Goal: Task Accomplishment & Management: Use online tool/utility

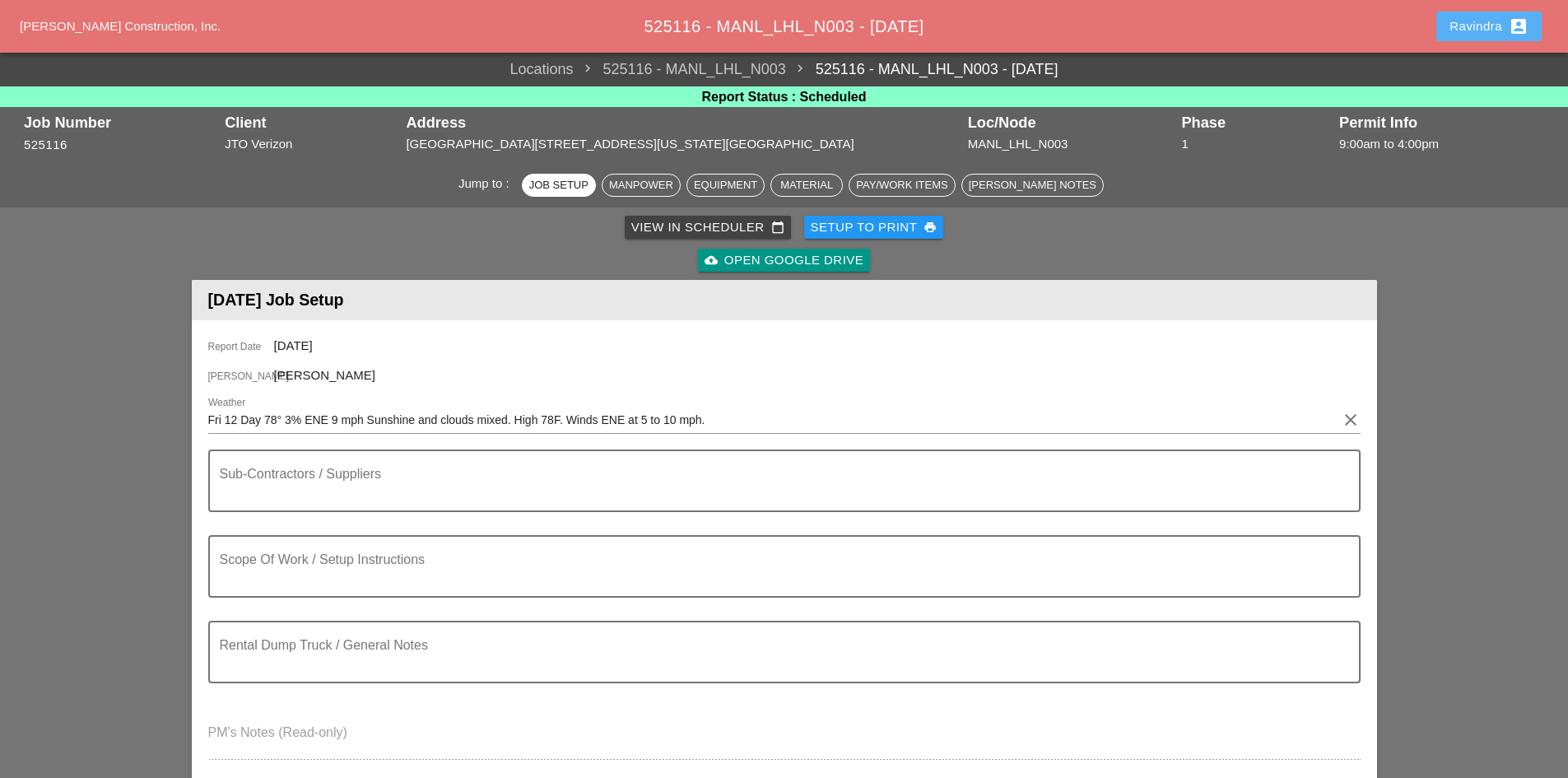
click at [1487, 30] on div "Ravindra account_box" at bounding box center [1489, 26] width 79 height 20
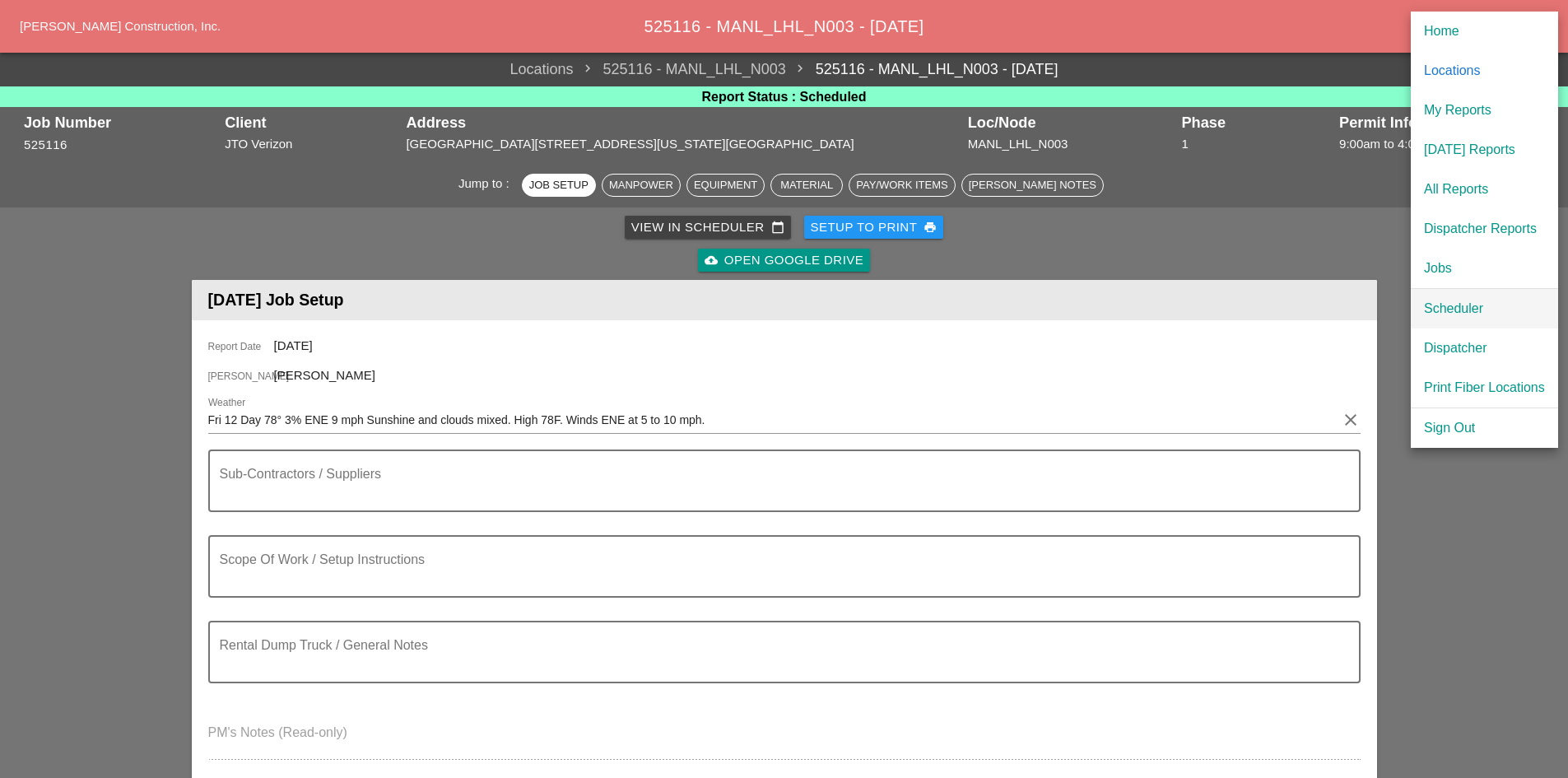
click at [1451, 306] on div "Scheduler" at bounding box center [1484, 308] width 121 height 20
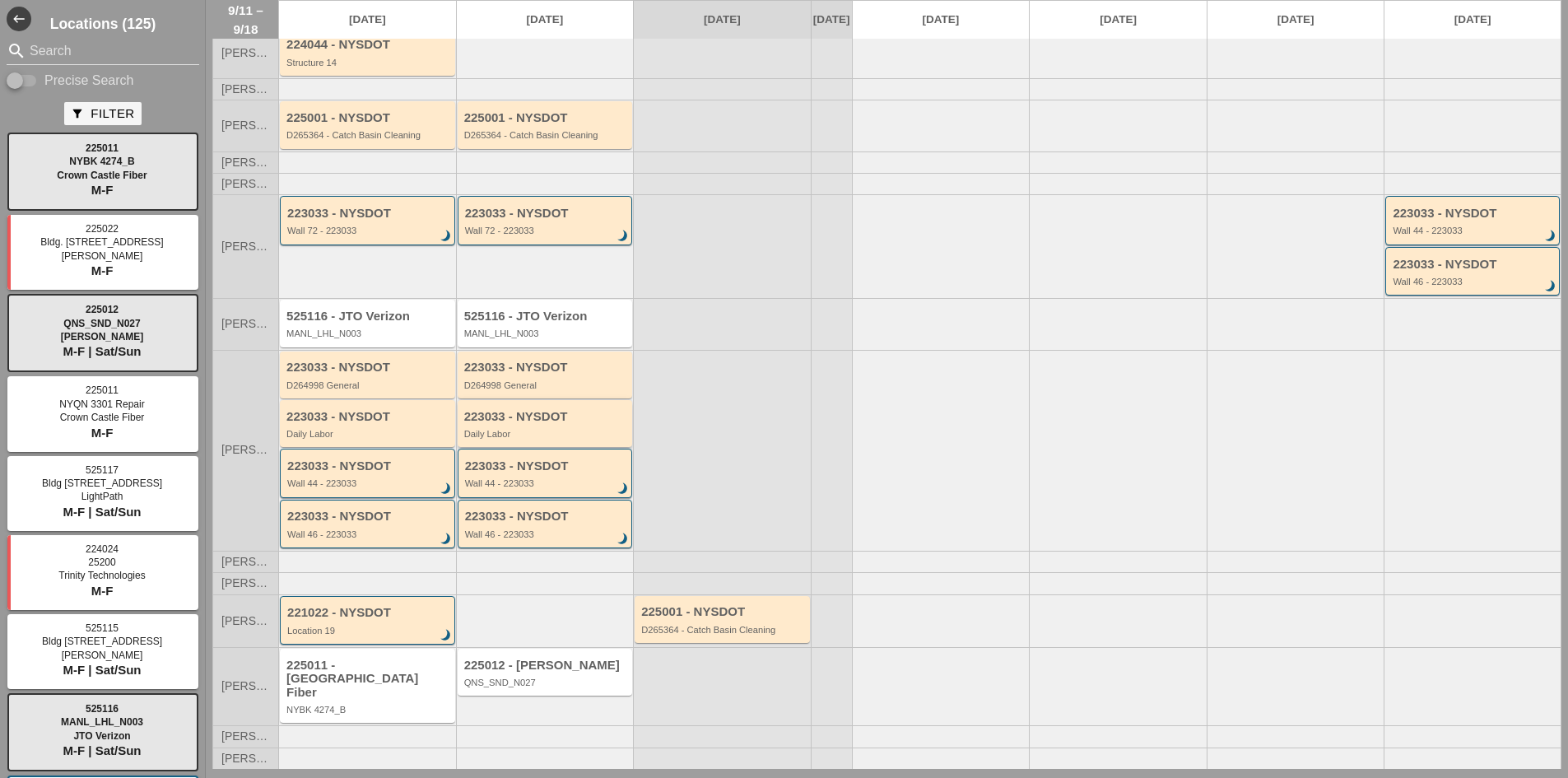
scroll to position [86, 0]
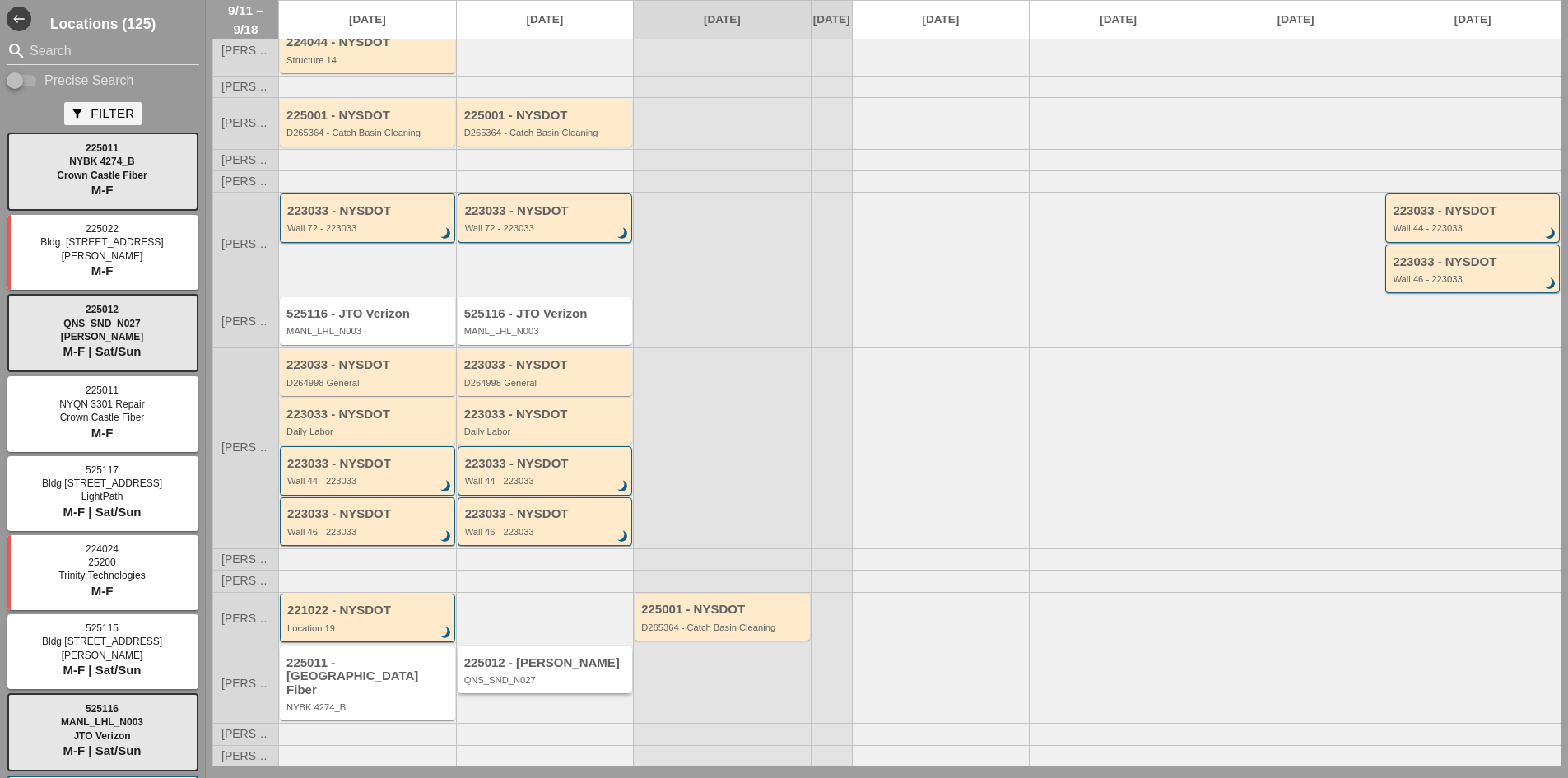
click at [546, 693] on div "225012 - [PERSON_NAME] QNS_SND_N027" at bounding box center [545, 669] width 175 height 47
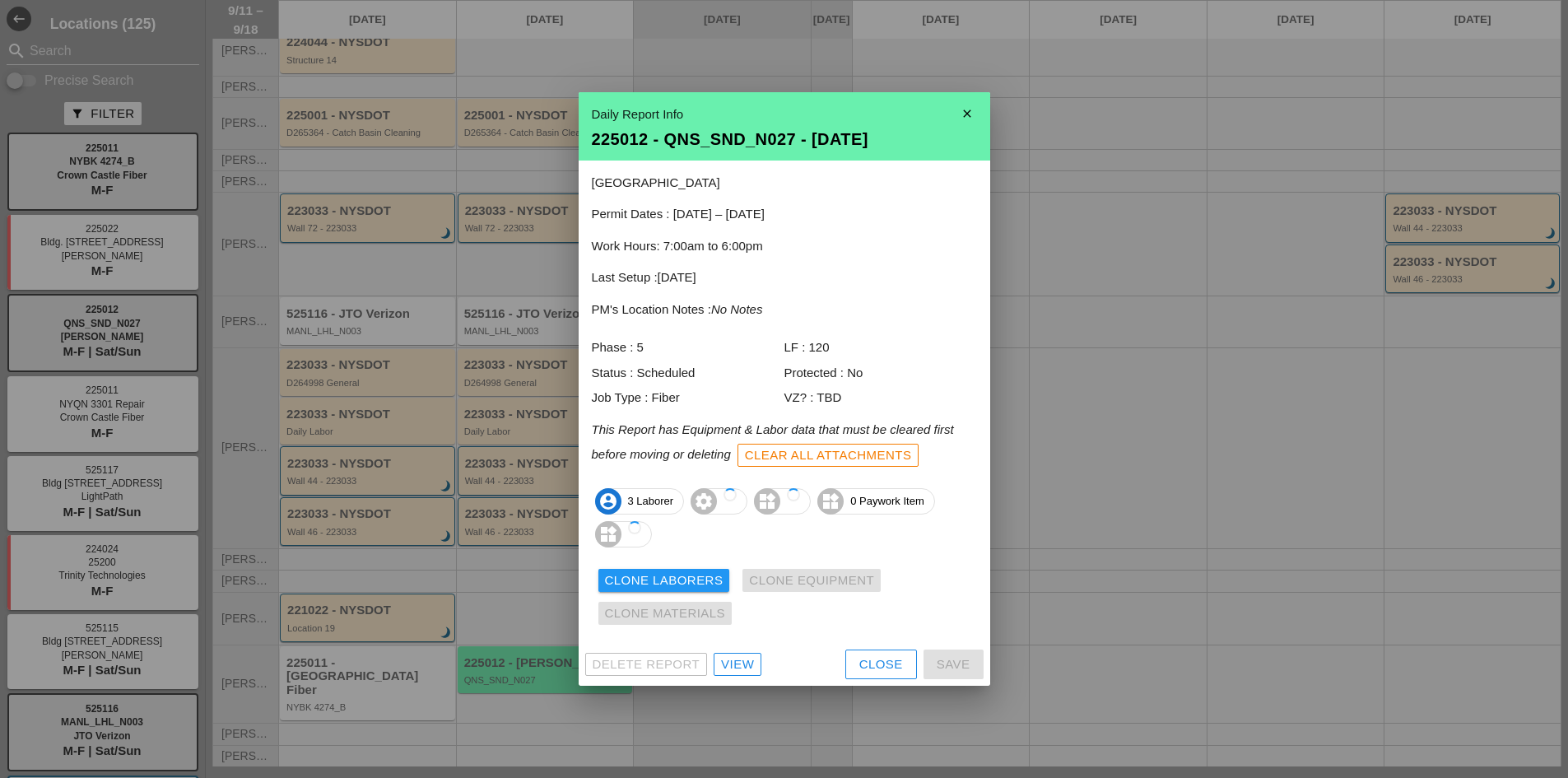
click at [738, 672] on div "View" at bounding box center [738, 665] width 33 height 19
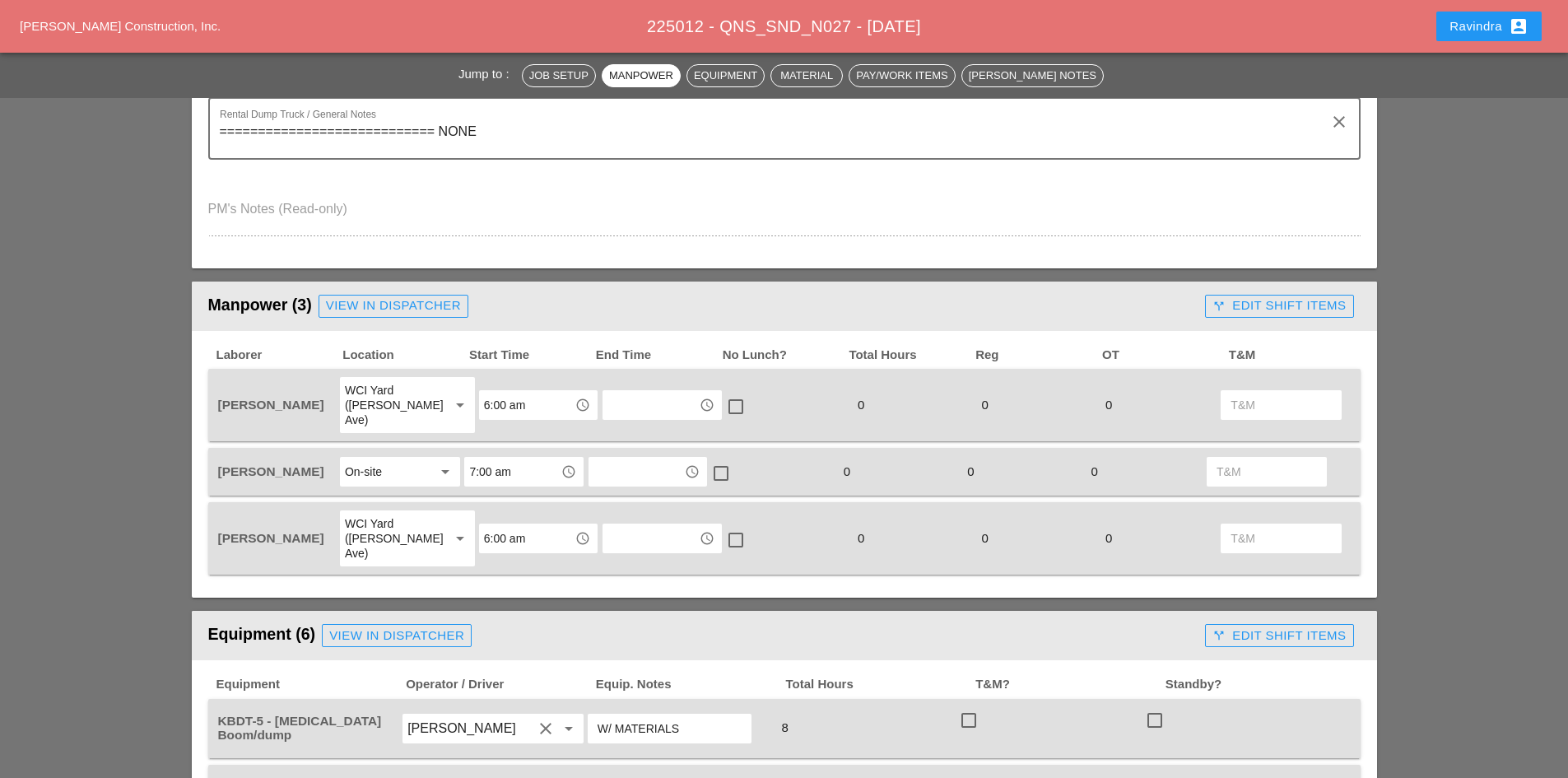
scroll to position [988, 0]
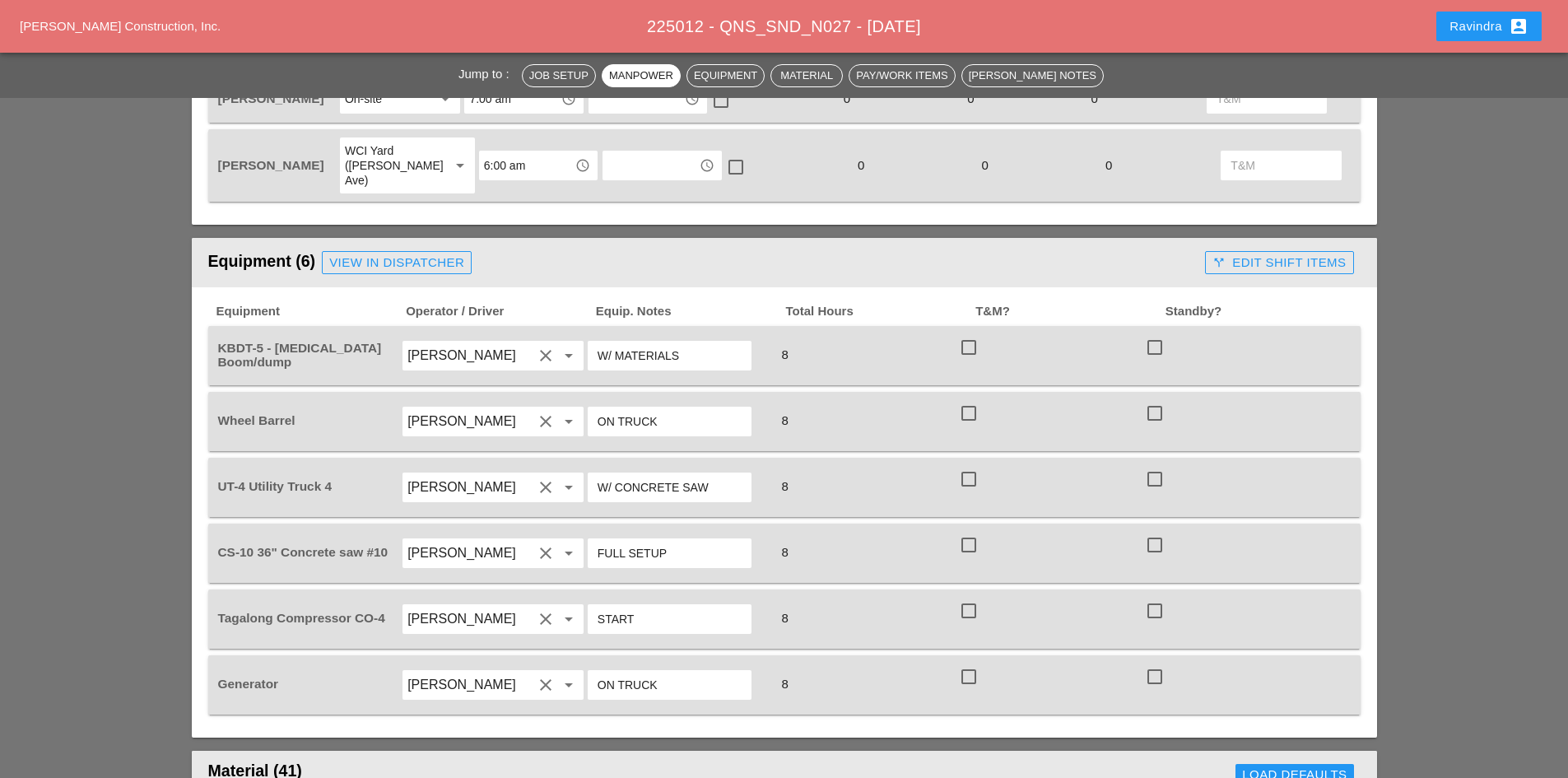
click at [404, 253] on div "View in Dispatcher" at bounding box center [396, 263] width 135 height 19
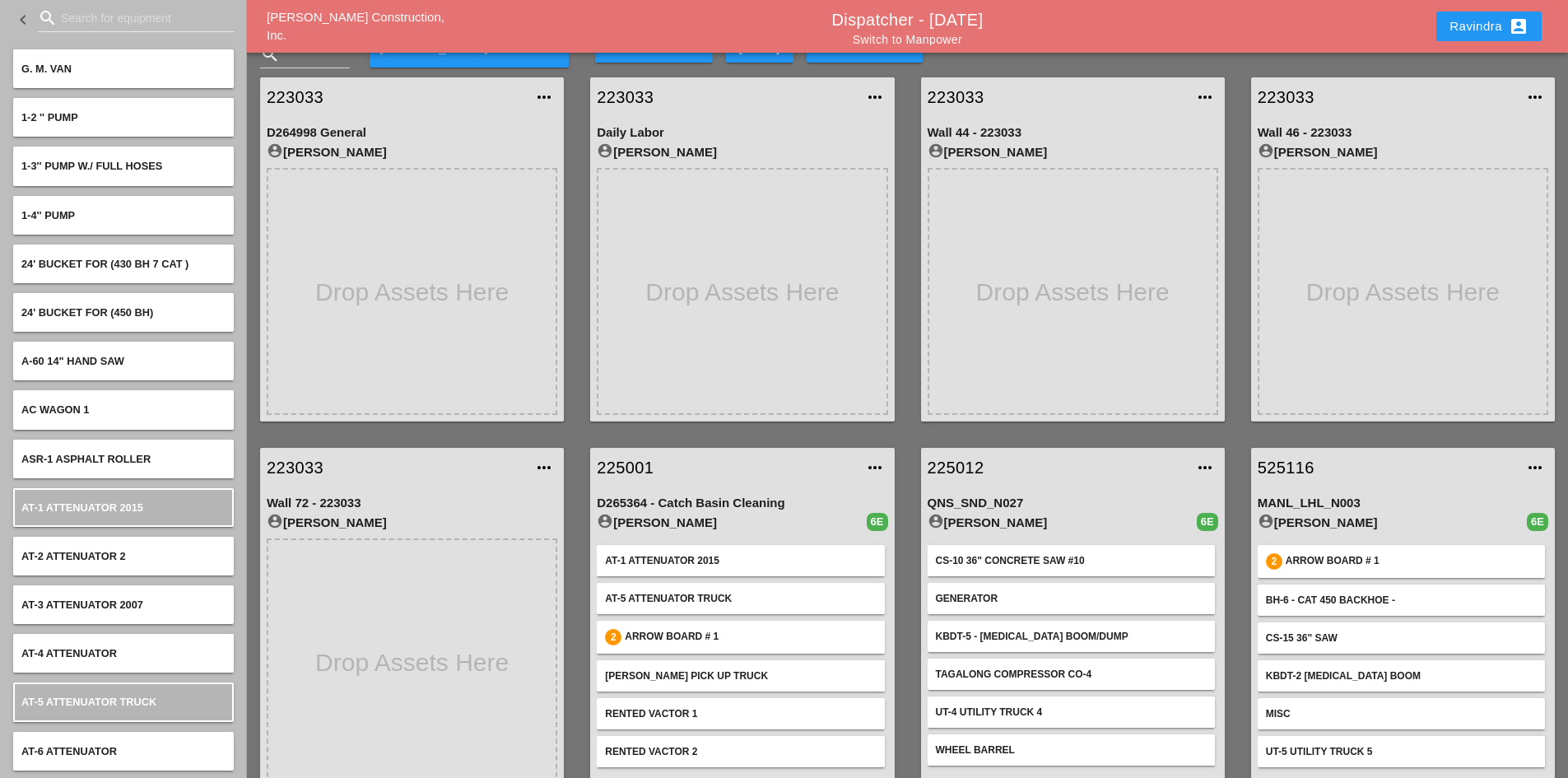
scroll to position [58, 0]
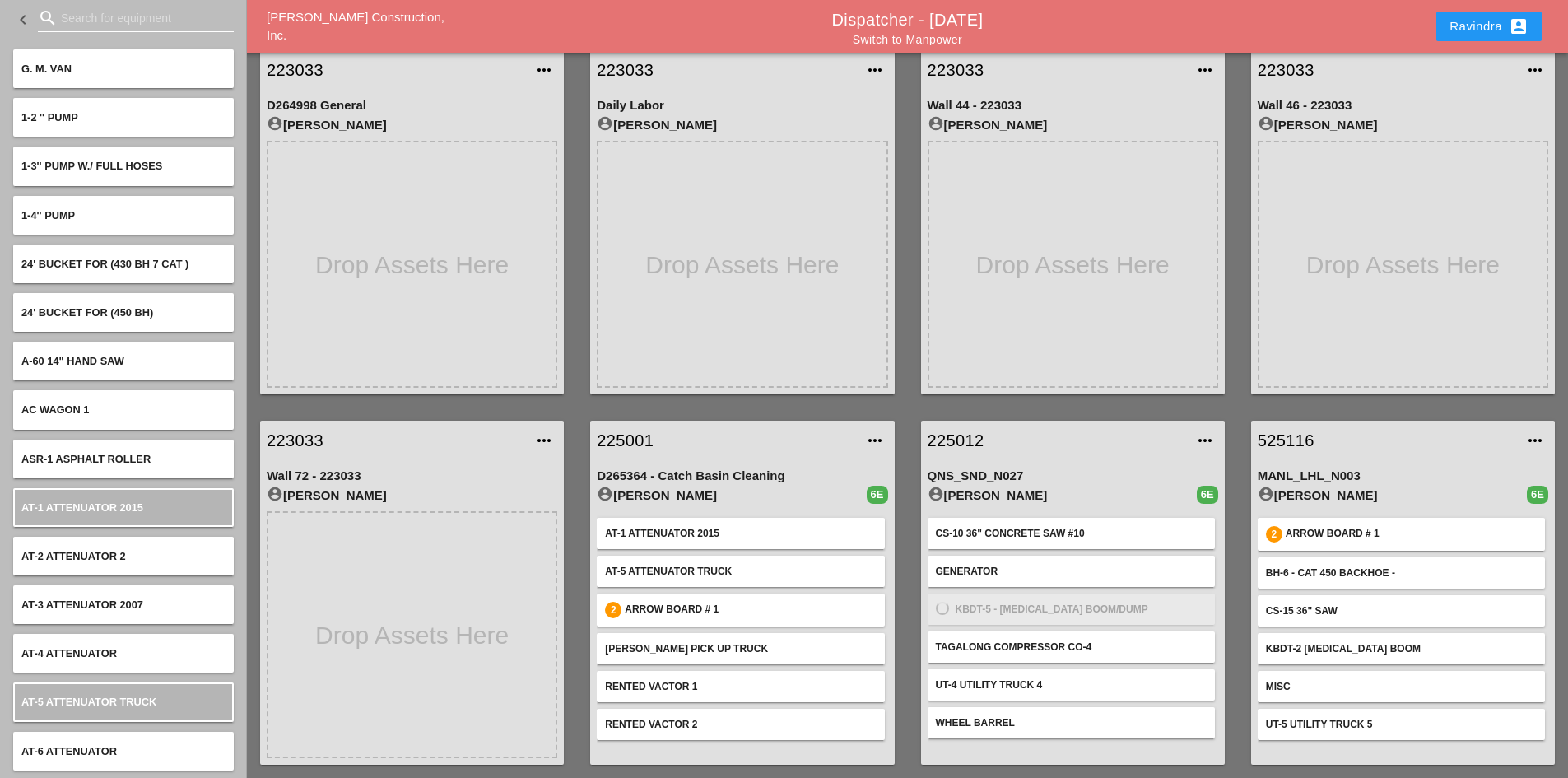
click at [86, 23] on input "Search for equipment" at bounding box center [136, 18] width 149 height 27
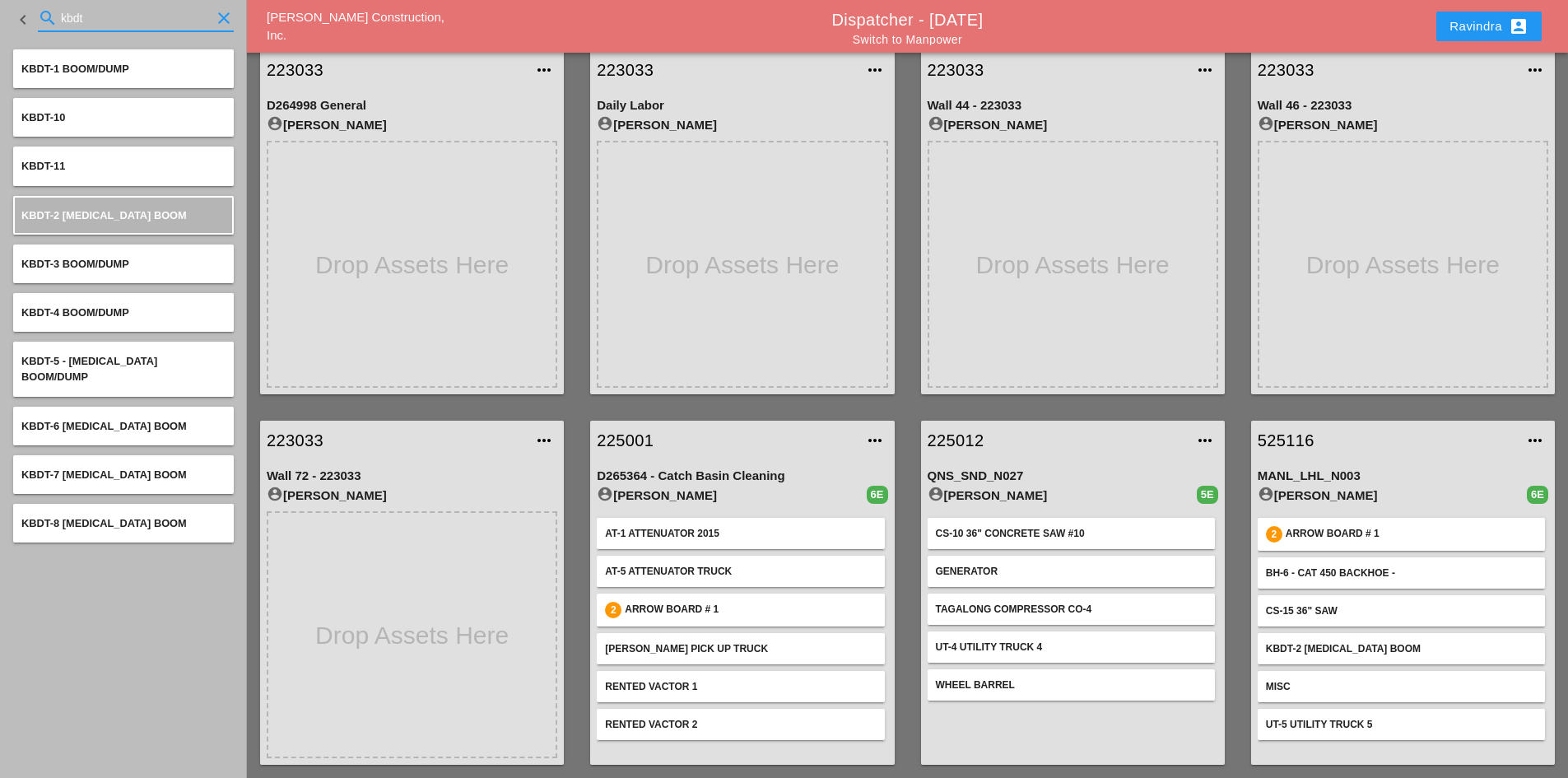
type input "kbdt"
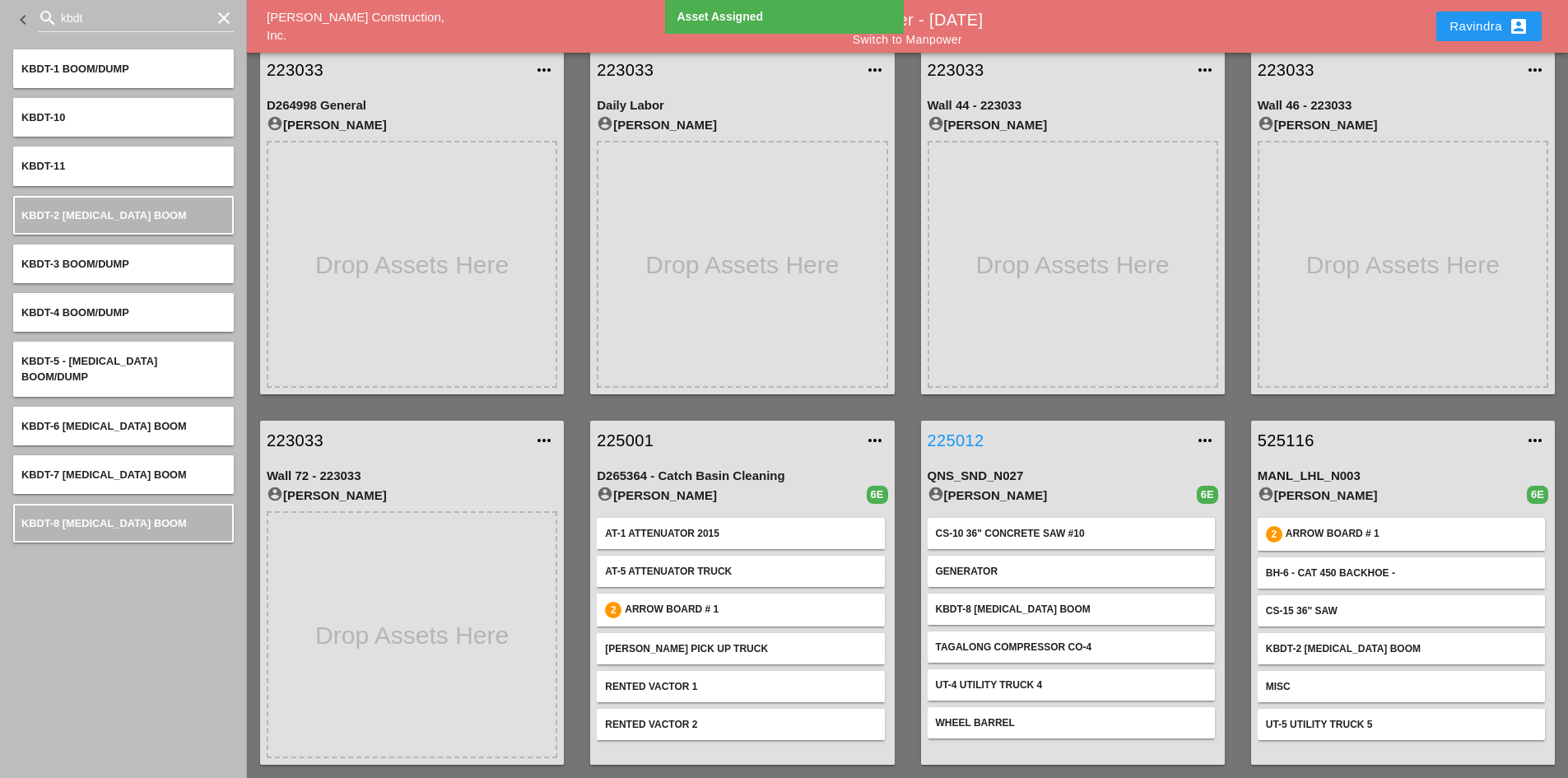
click at [968, 448] on link "225012" at bounding box center [1056, 440] width 258 height 25
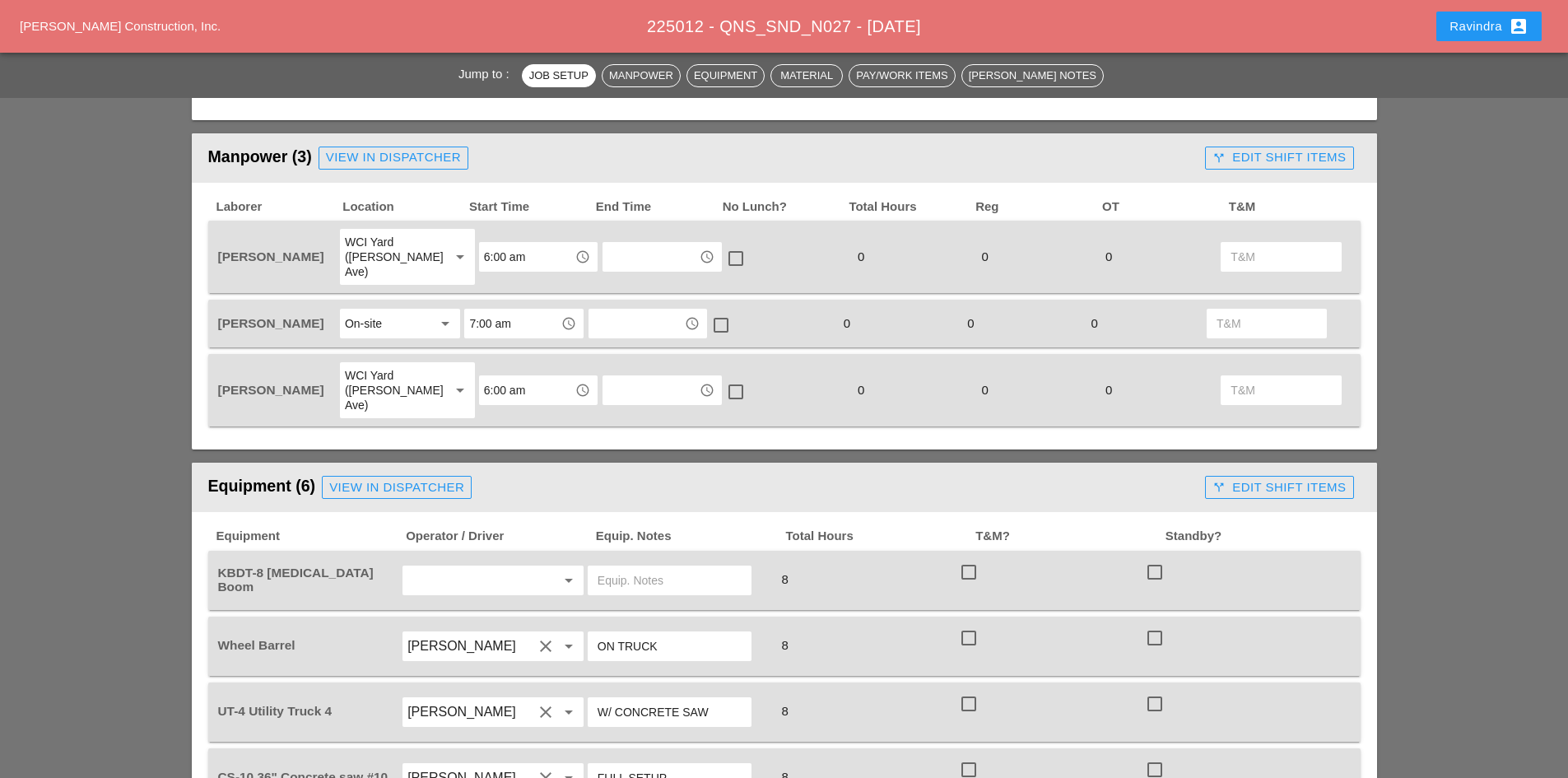
scroll to position [988, 0]
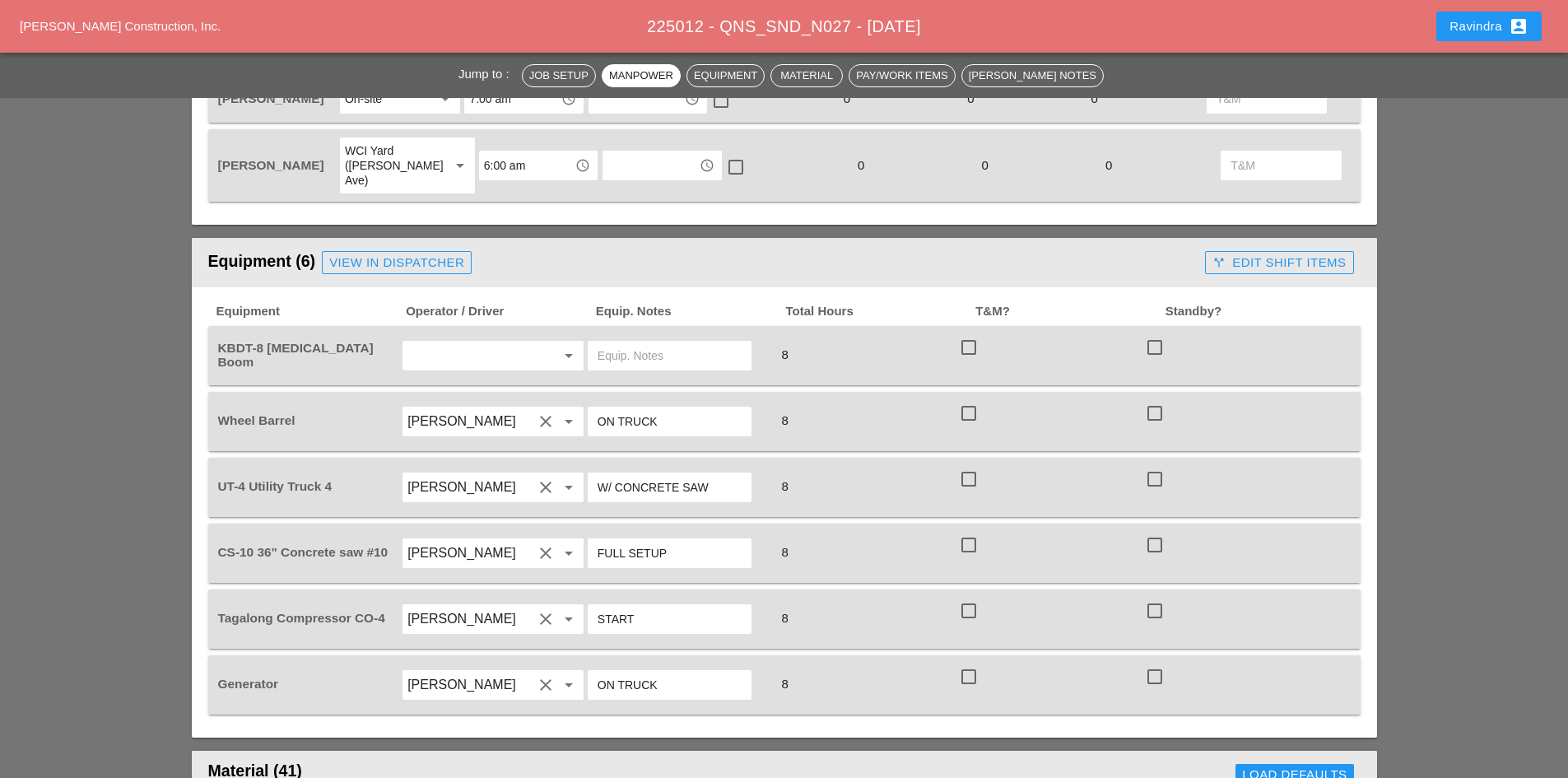
click at [462, 343] on input "text" at bounding box center [470, 356] width 125 height 27
click at [471, 418] on div "[PERSON_NAME]" at bounding box center [493, 427] width 155 height 20
type input "[PERSON_NAME]"
click at [661, 343] on input "text" at bounding box center [670, 356] width 144 height 27
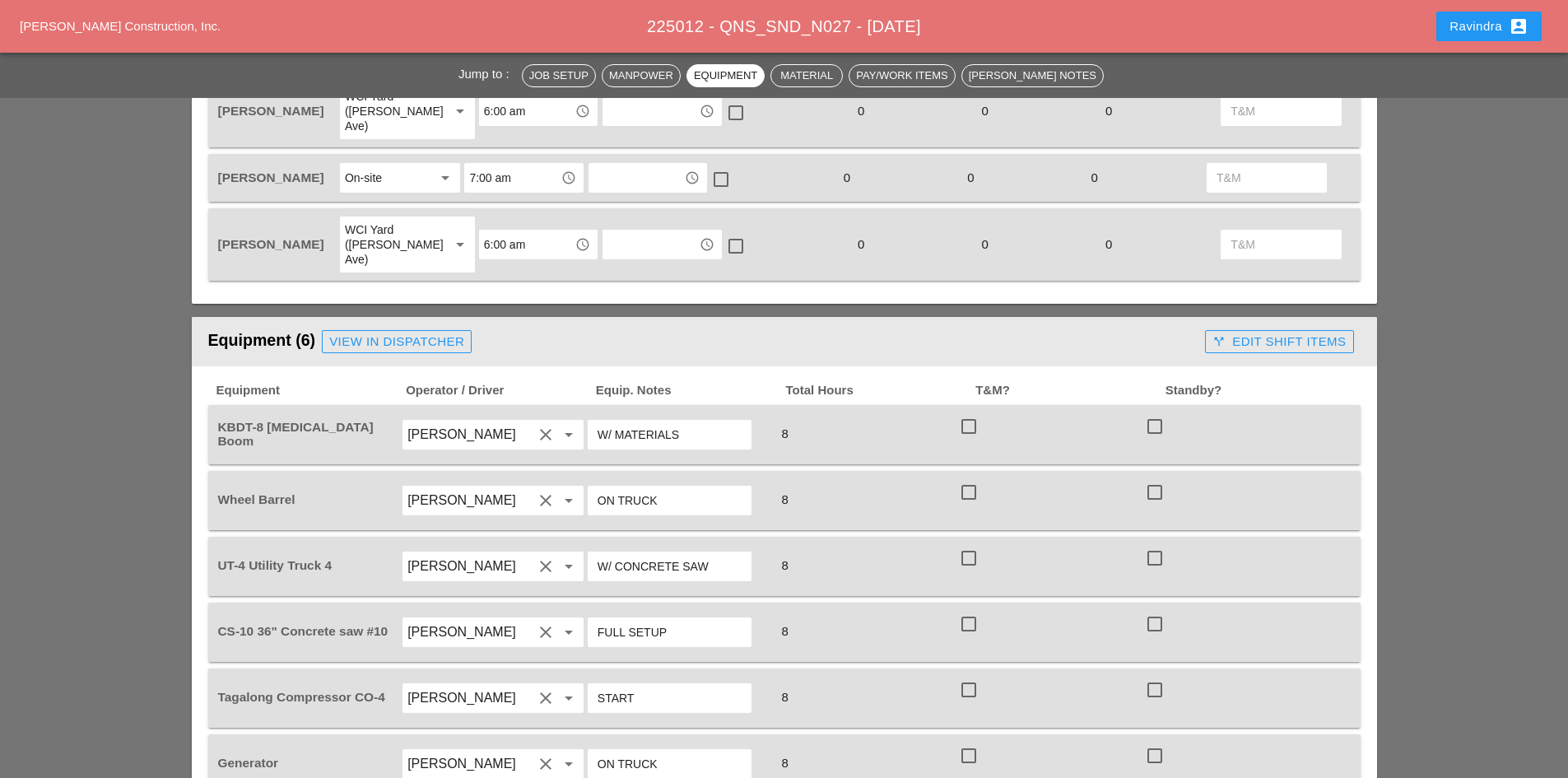
scroll to position [0, 0]
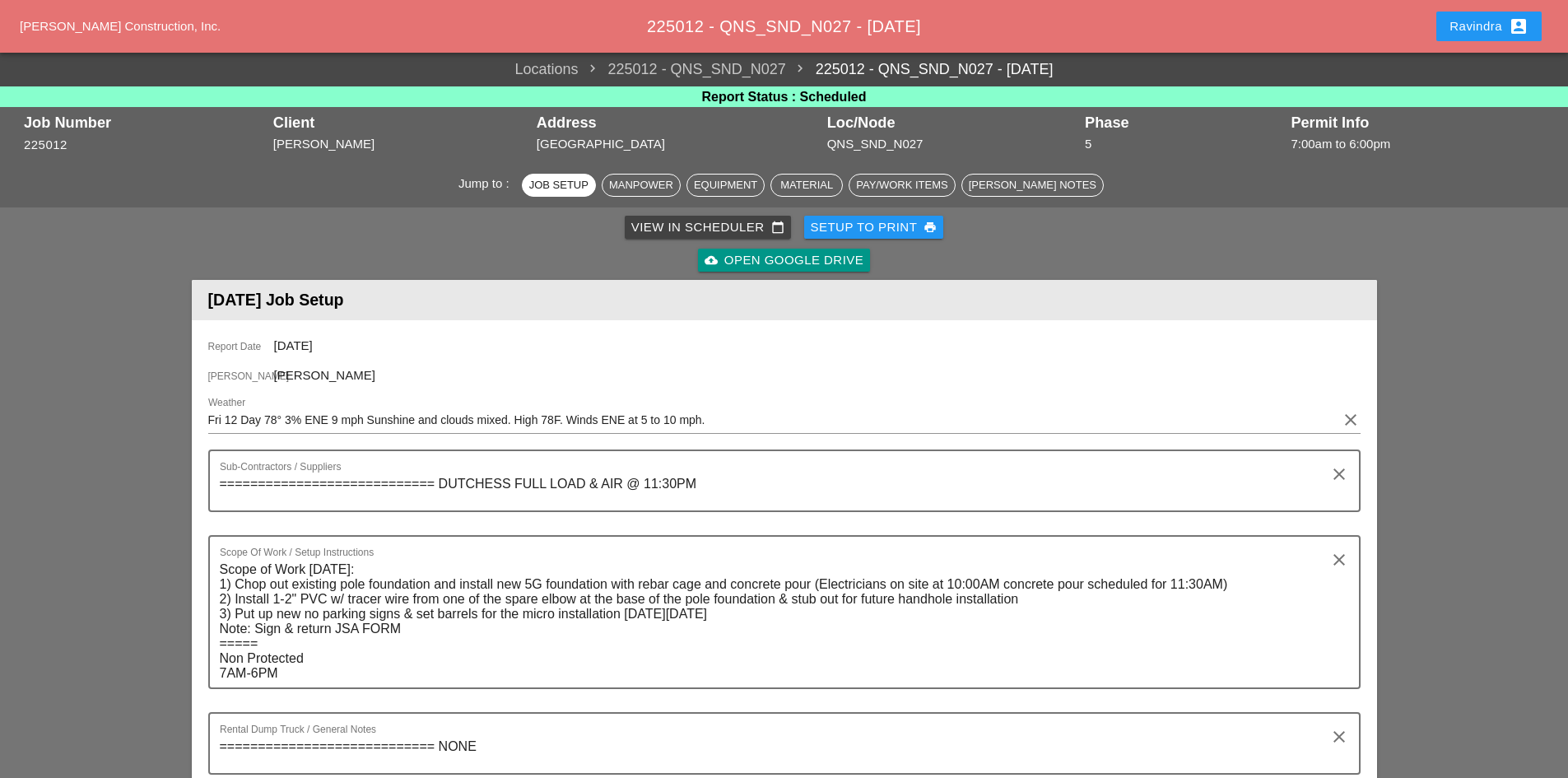
type input "W/ MATERIALS"
click at [1468, 14] on button "Ravindra account_box" at bounding box center [1488, 26] width 106 height 30
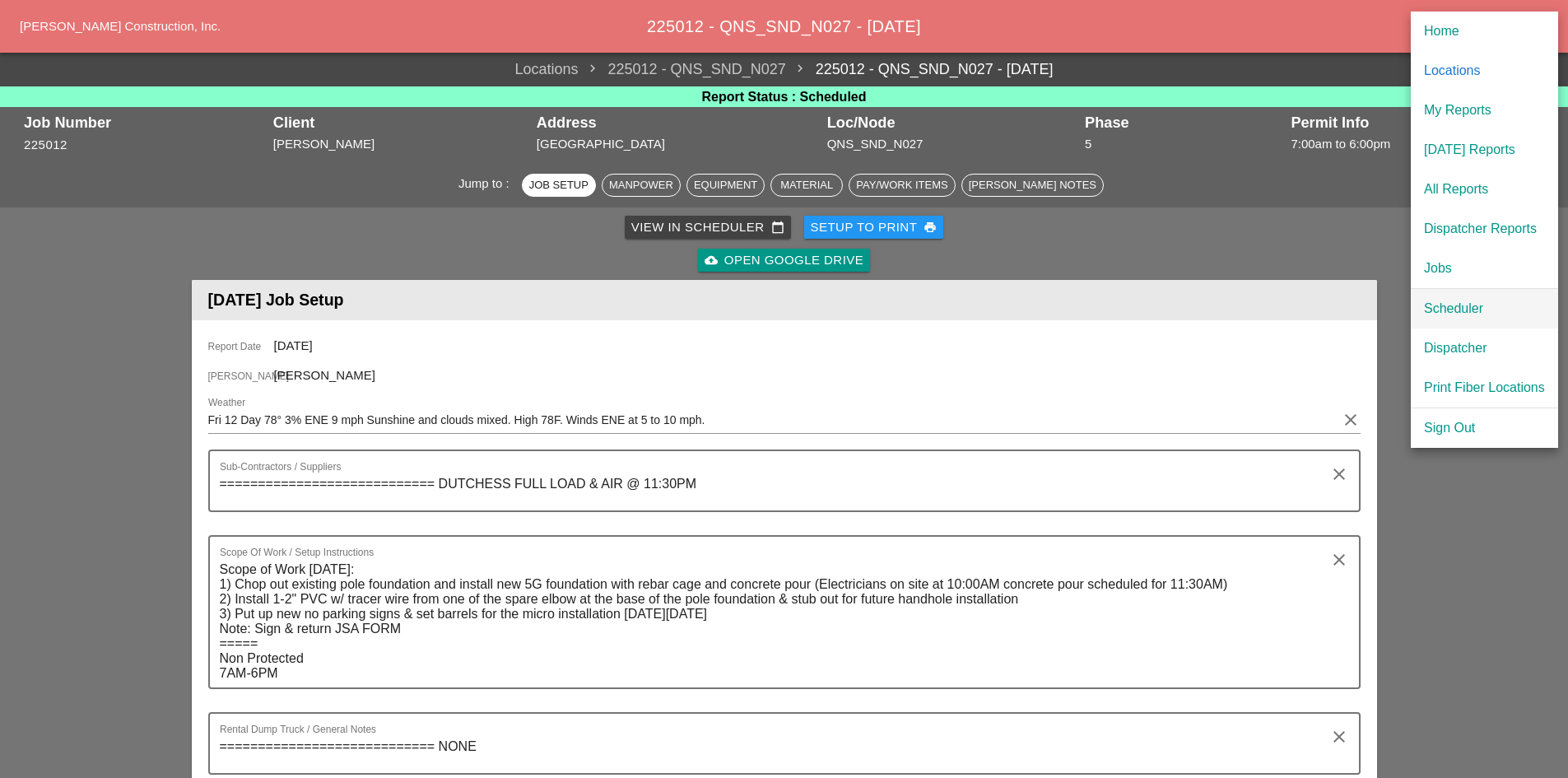
click at [1439, 313] on div "Scheduler" at bounding box center [1484, 308] width 121 height 20
